Goal: Task Accomplishment & Management: Manage account settings

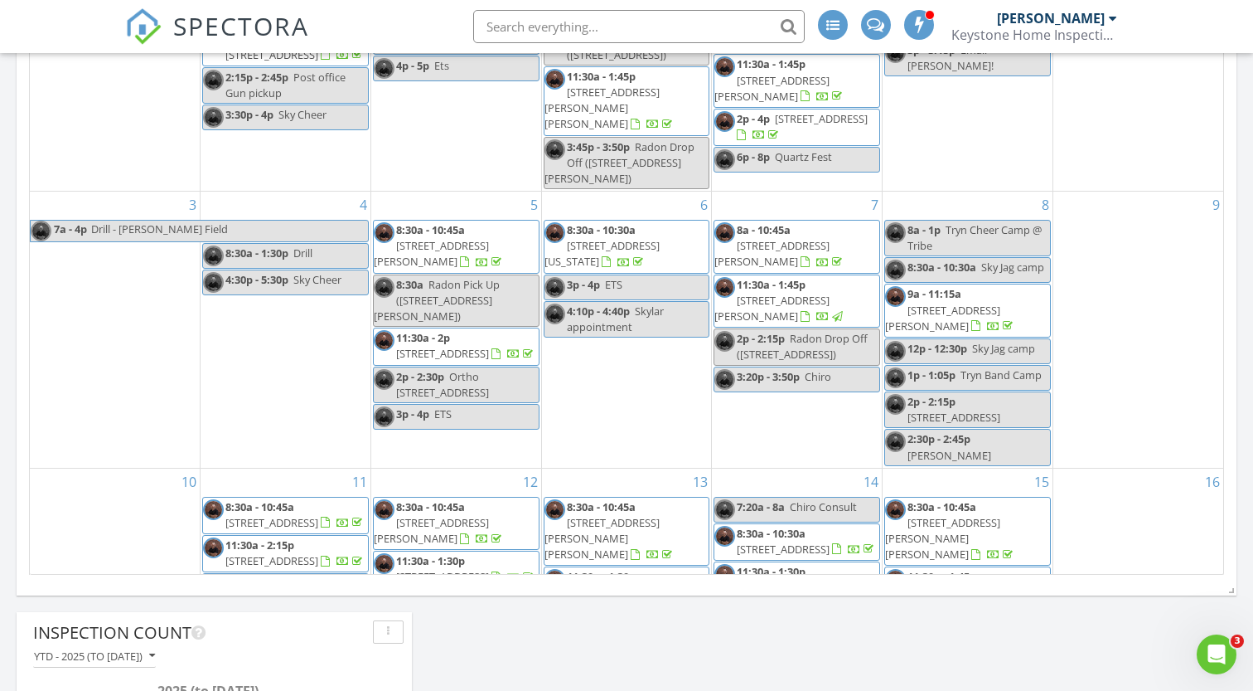
scroll to position [2256, 1254]
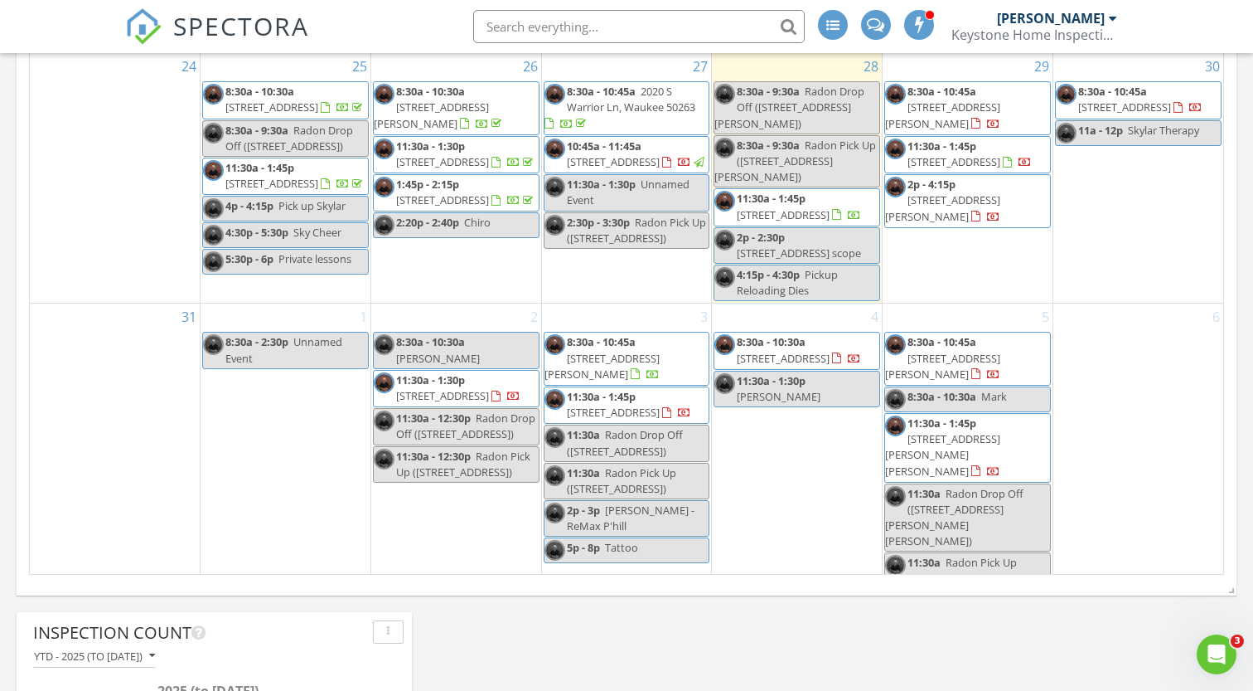
click at [318, 113] on span "3937 39th St, Des Moines 50310" at bounding box center [271, 106] width 93 height 15
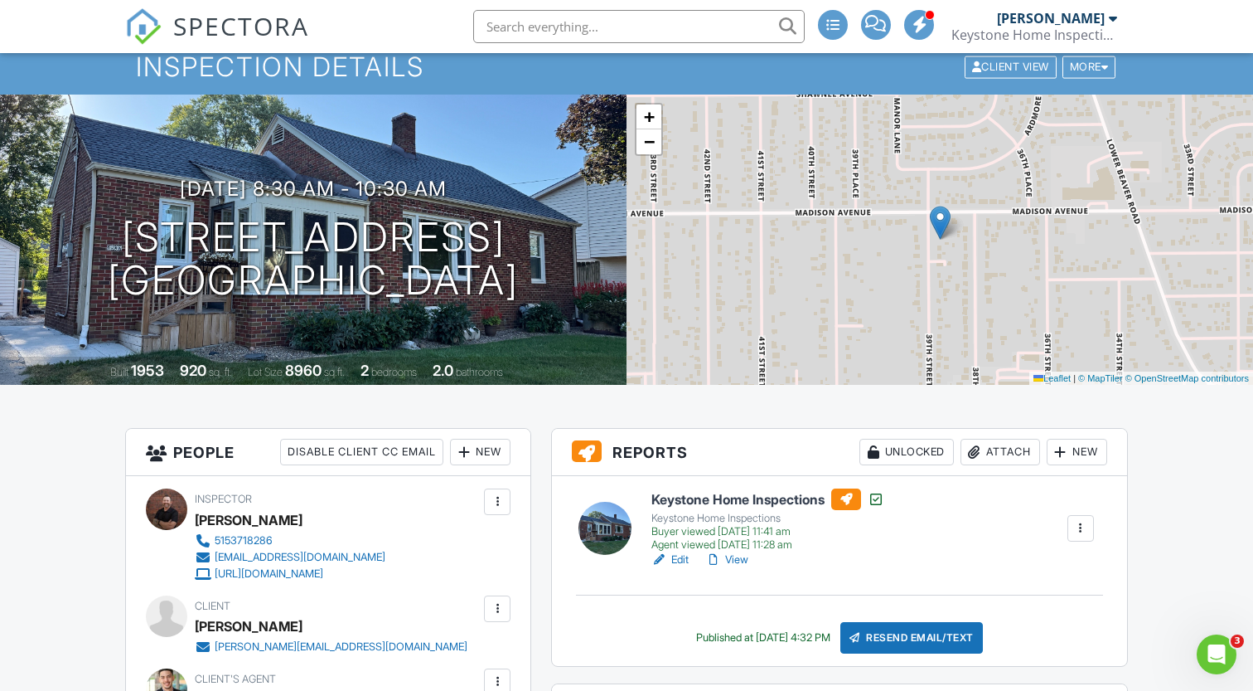
scroll to position [71, 0]
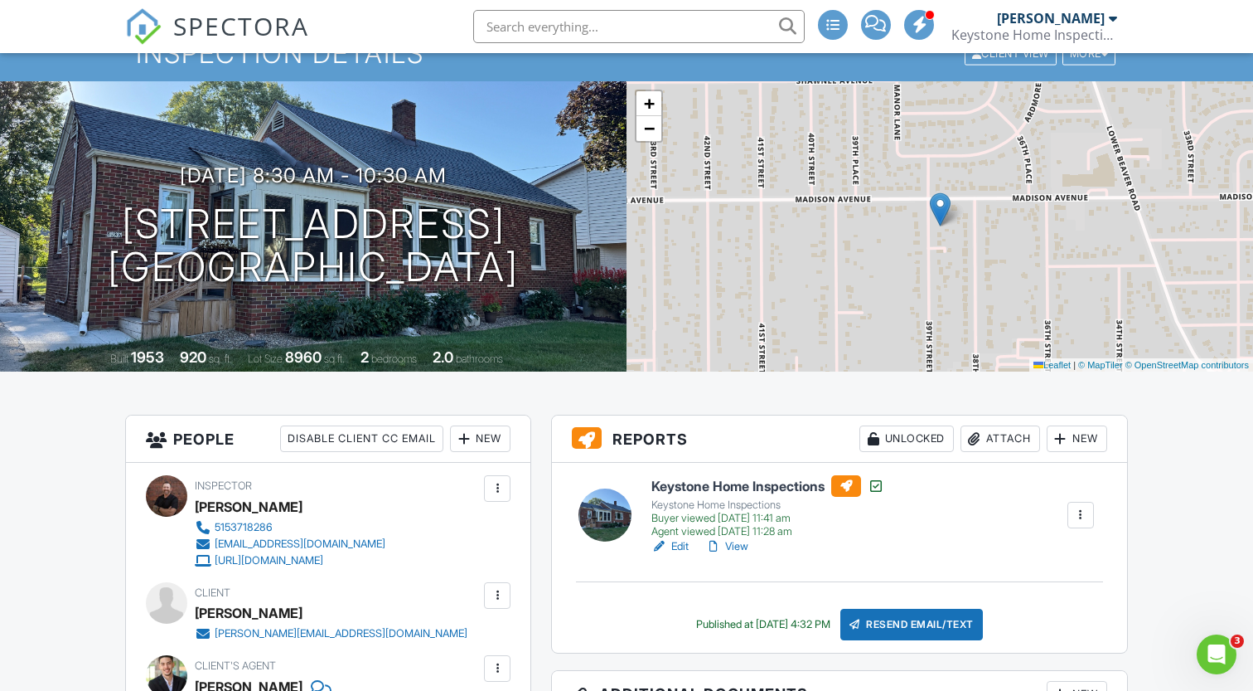
click at [981, 439] on div "Attach" at bounding box center [1001, 438] width 80 height 27
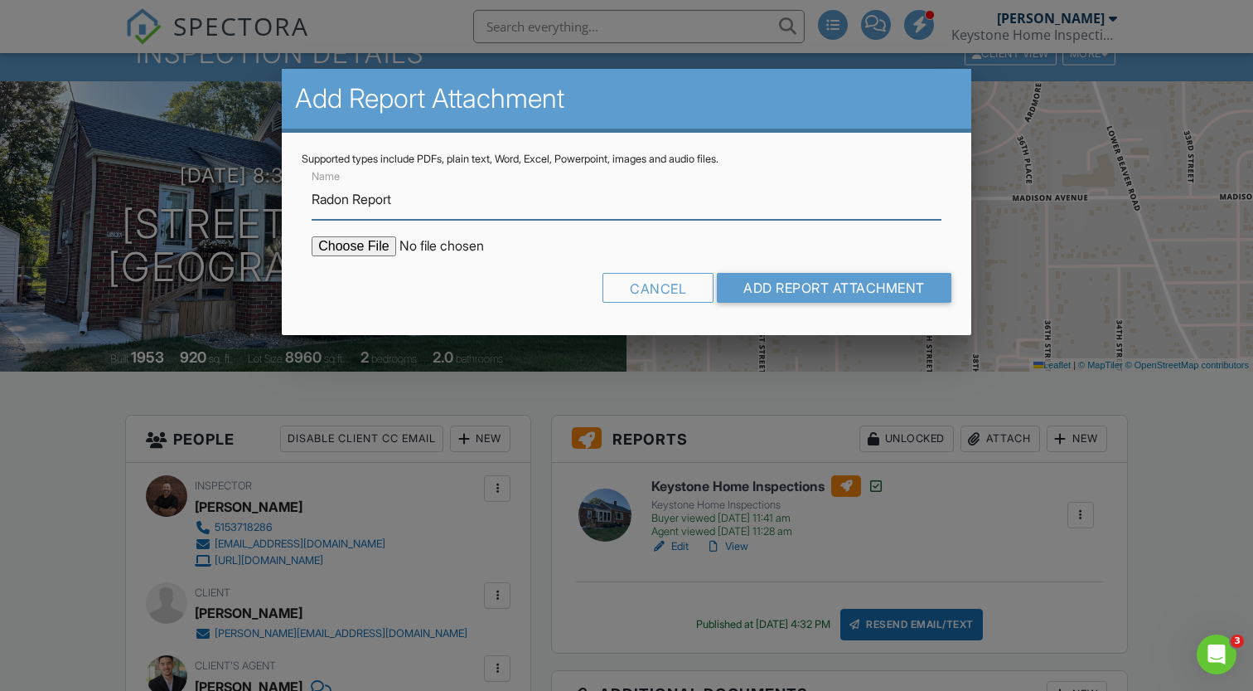
type input "Radon Report"
click at [361, 249] on input "file" at bounding box center [453, 246] width 282 height 20
type input "C:\fakepath\3937 39th St.pdf"
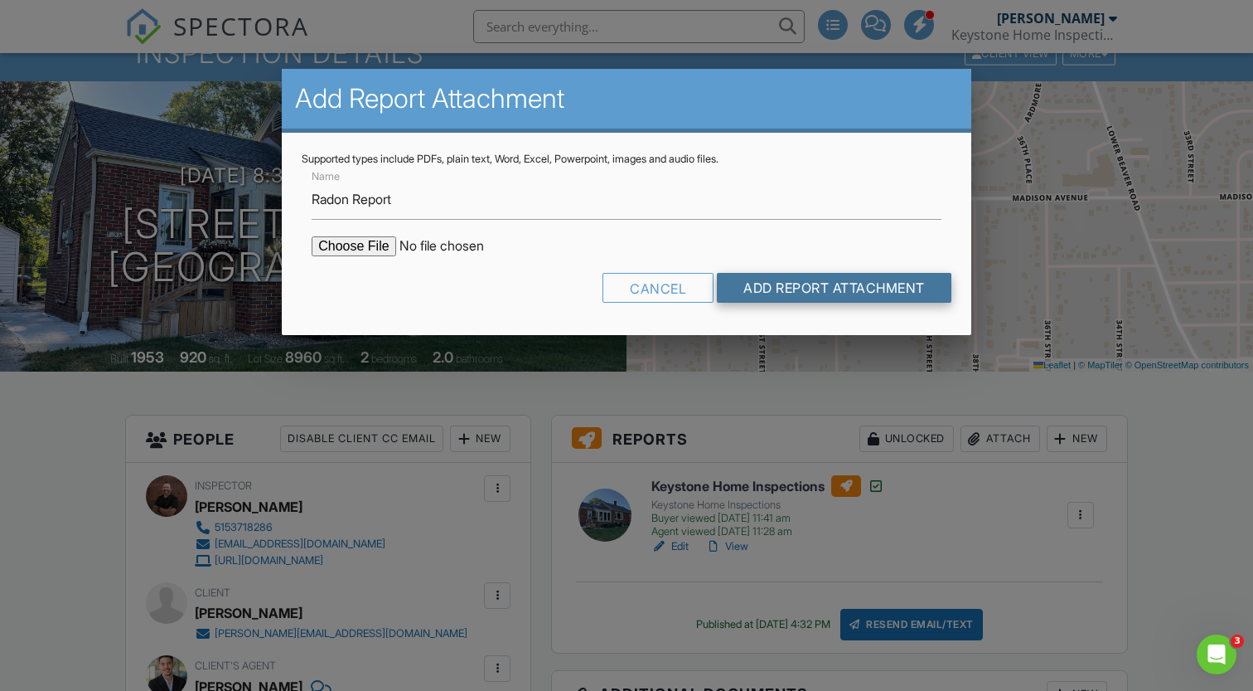
click at [777, 277] on input "Add Report Attachment" at bounding box center [834, 288] width 235 height 30
